Goal: Use online tool/utility: Use online tool/utility

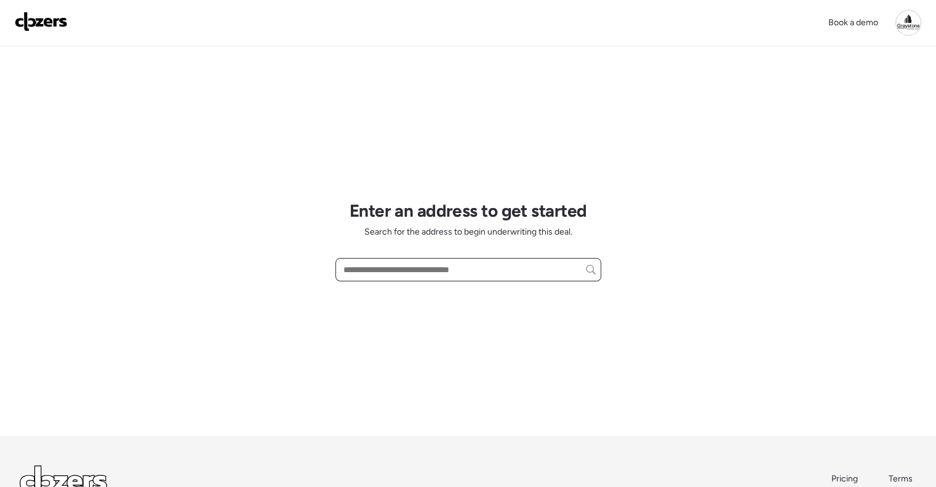
click at [408, 270] on input "text" at bounding box center [468, 269] width 255 height 17
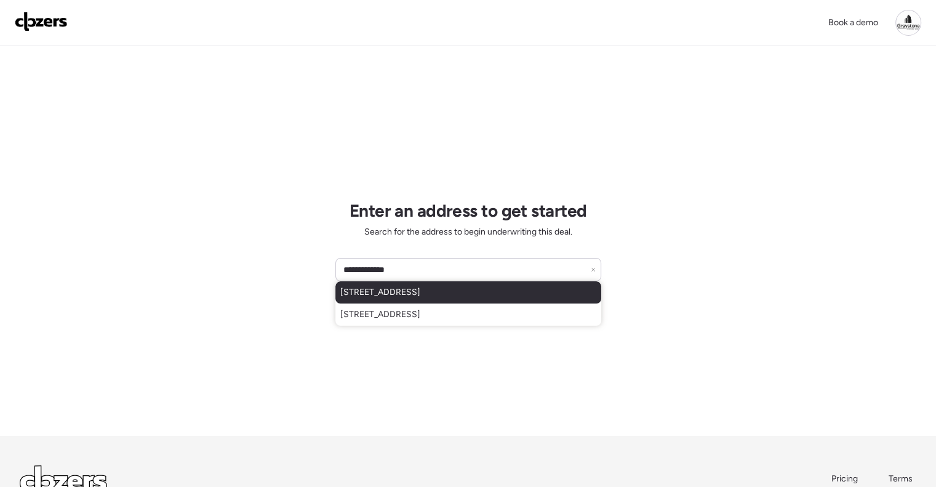
click at [420, 298] on span "[STREET_ADDRESS]" at bounding box center [380, 292] width 80 height 12
type input "**********"
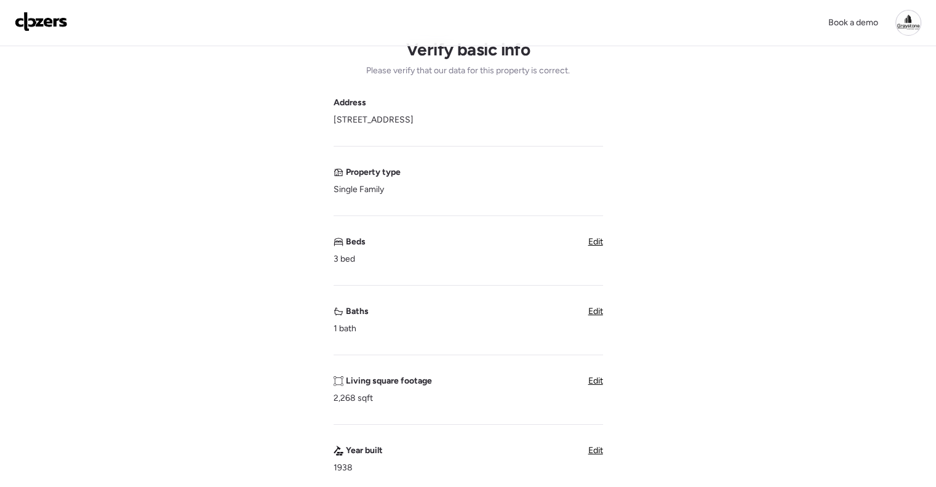
scroll to position [62, 0]
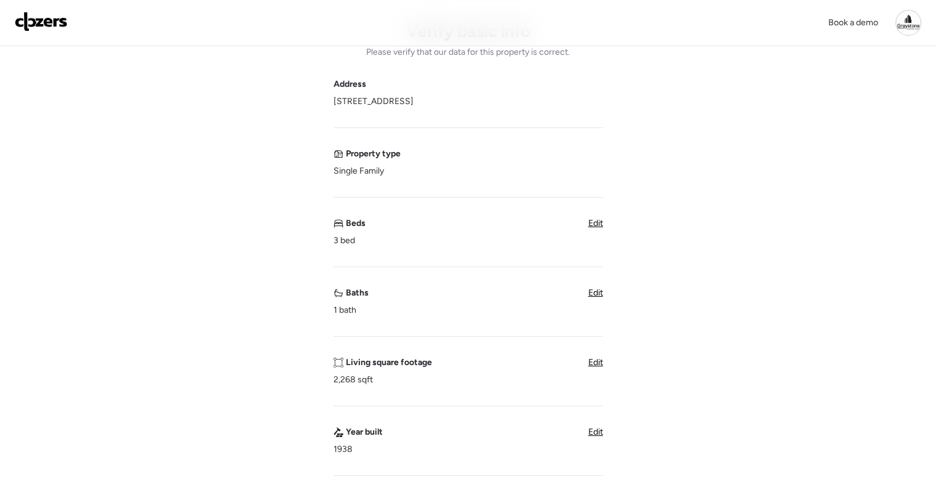
click at [599, 361] on span "Edit" at bounding box center [595, 362] width 15 height 10
drag, startPoint x: 406, startPoint y: 381, endPoint x: 199, endPoint y: 364, distance: 207.5
click at [201, 365] on div "Verify basic info Please verify that our data for this property is correct. Add…" at bounding box center [468, 448] width 916 height 926
type input "****"
click at [348, 413] on span "Save" at bounding box center [349, 414] width 20 height 12
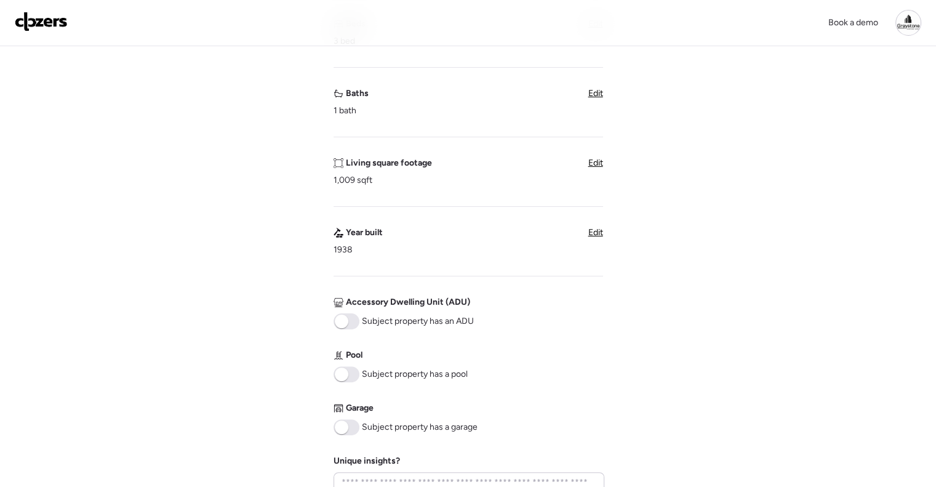
scroll to position [369, 0]
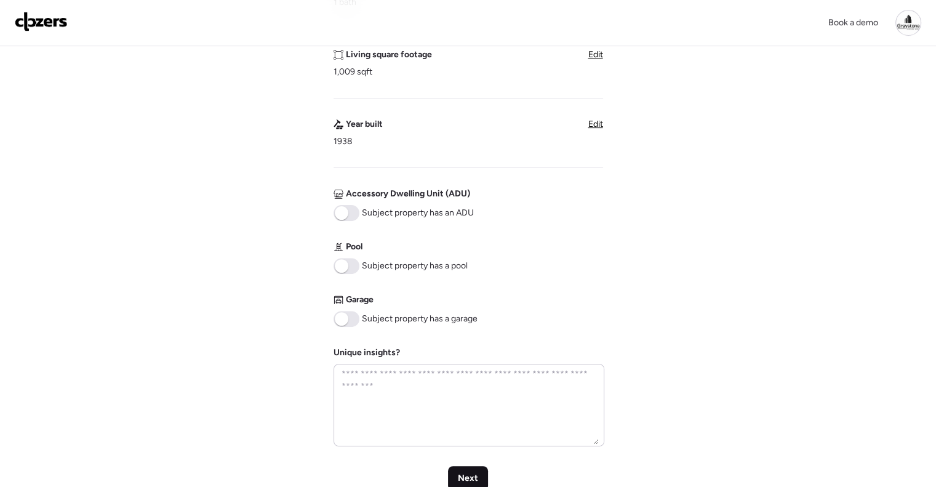
click at [462, 472] on span "Next" at bounding box center [468, 478] width 20 height 12
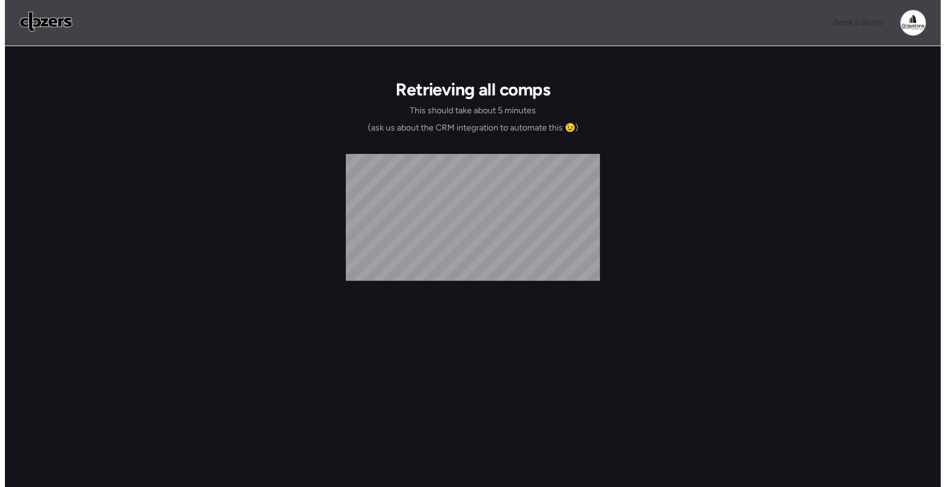
scroll to position [0, 0]
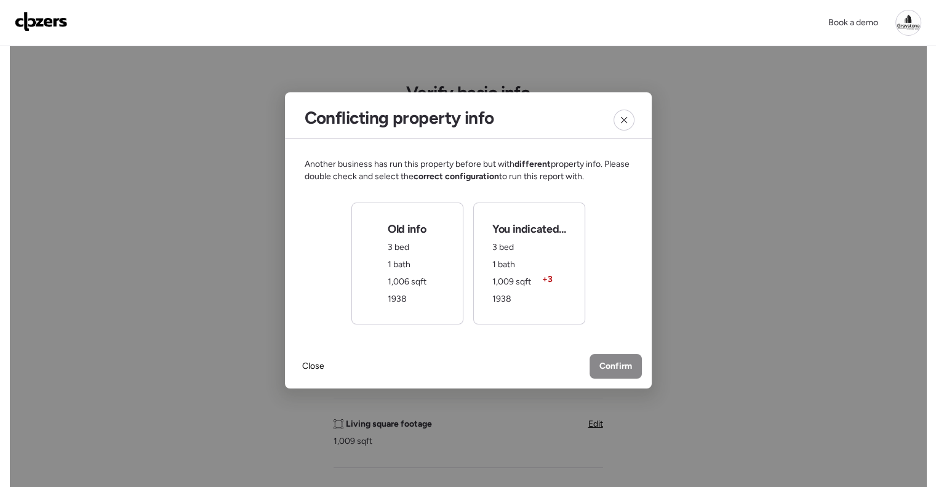
click at [615, 367] on span "Confirm" at bounding box center [615, 366] width 33 height 12
click at [555, 297] on div "You indicated... 3 bed 1 bath 1,009 sqft + 3 1938" at bounding box center [528, 264] width 73 height 84
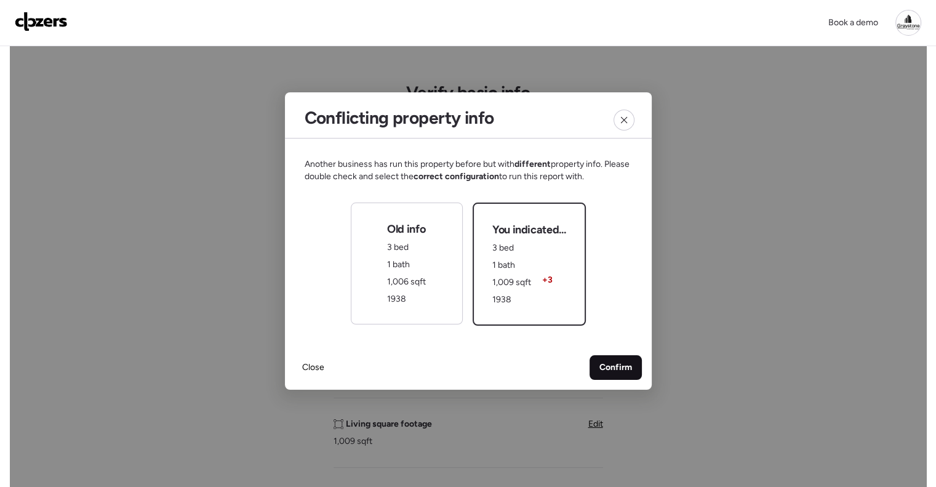
click at [636, 369] on div "Confirm" at bounding box center [616, 367] width 52 height 25
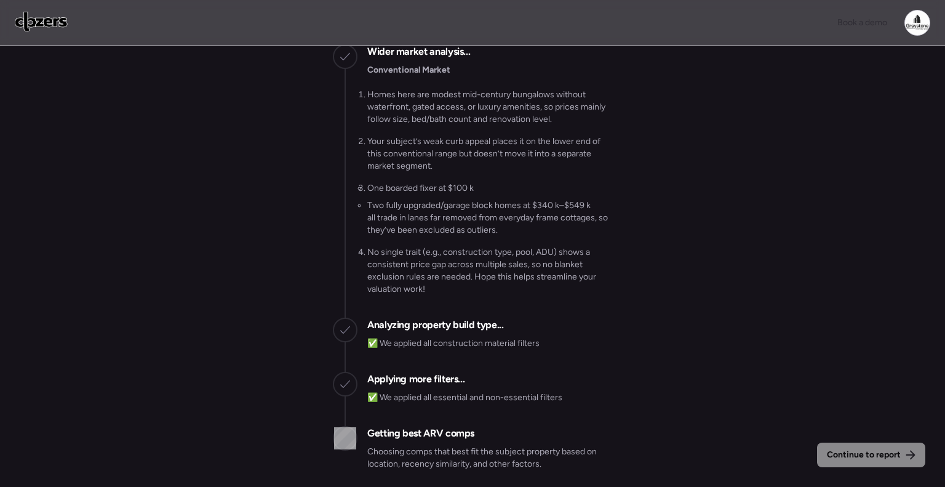
click at [700, 329] on div "Continue to report Gathering all comps... I found 100 possible comps near [STRE…" at bounding box center [472, 268] width 945 height 444
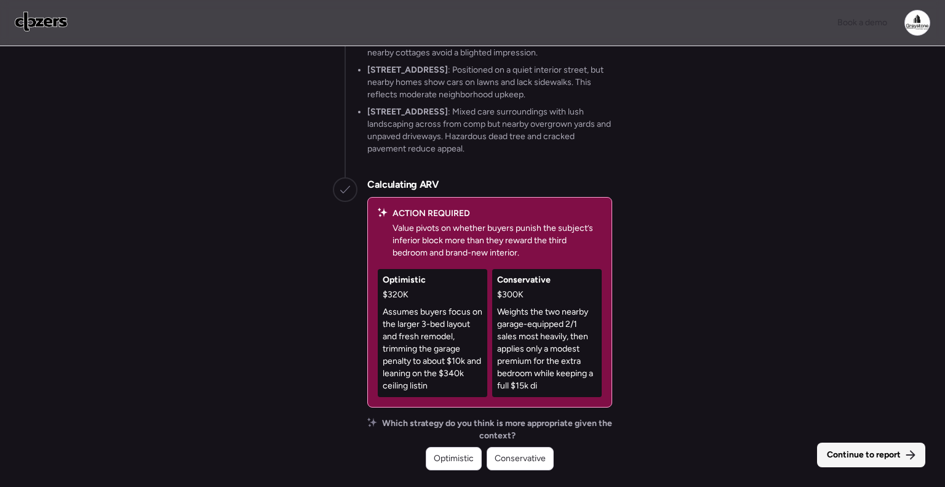
click at [854, 457] on span "Continue to report" at bounding box center [864, 455] width 74 height 12
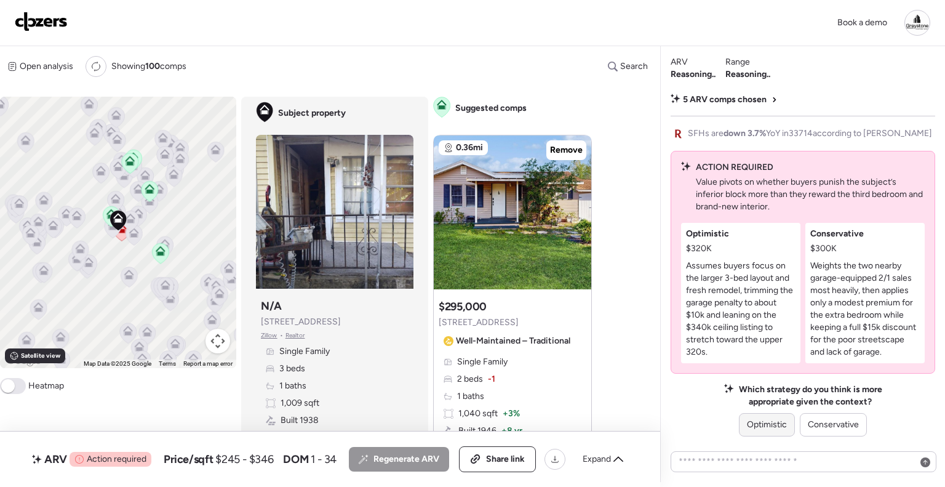
click at [776, 424] on span "Optimistic" at bounding box center [767, 425] width 40 height 12
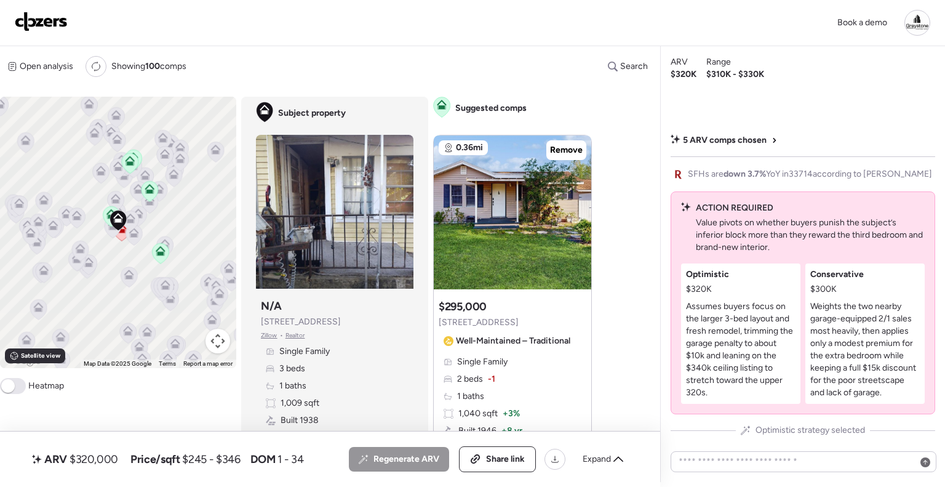
drag, startPoint x: 767, startPoint y: 376, endPoint x: 392, endPoint y: 31, distance: 509.7
click at [392, 31] on div "Book a demo" at bounding box center [473, 23] width 916 height 26
click at [316, 54] on div "Open analysis Re-run report Showing 100 comps Search Comps list Analysis To act…" at bounding box center [327, 264] width 655 height 436
click at [420, 34] on div "Book a demo" at bounding box center [473, 23] width 916 height 26
